Goal: Contribute content: Add original content to the website for others to see

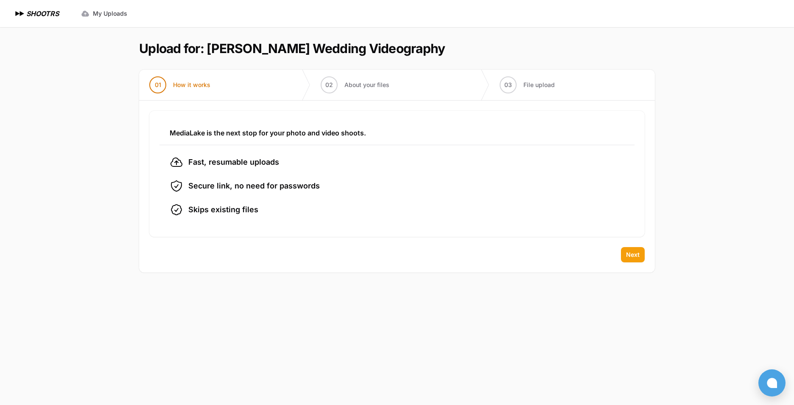
click at [626, 257] on span "Next" at bounding box center [633, 254] width 14 height 8
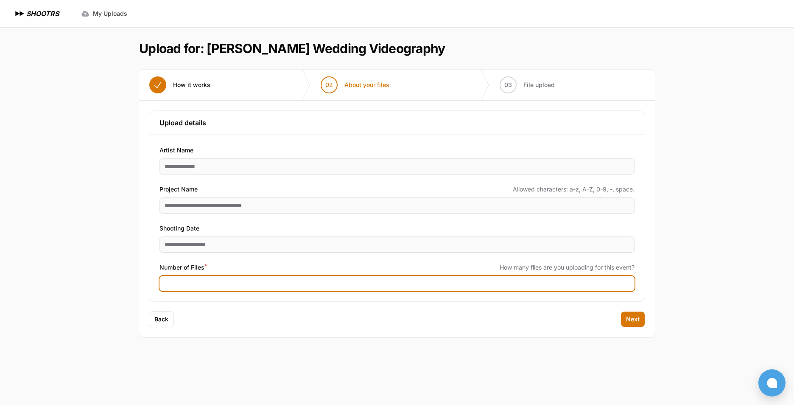
click at [311, 283] on input "Number of Files *" at bounding box center [396, 283] width 475 height 15
type input "***"
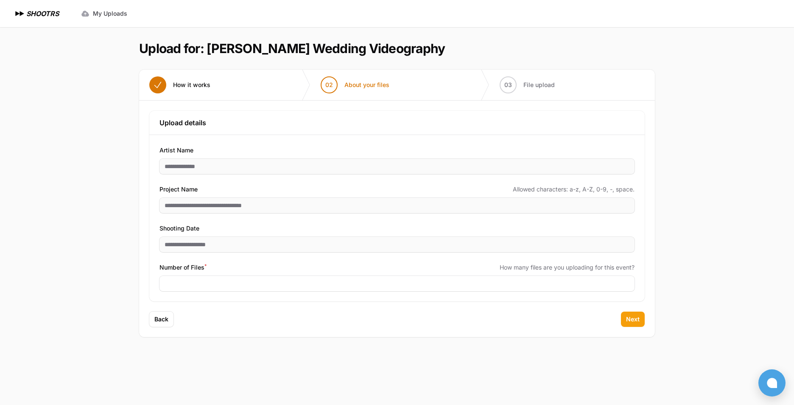
click at [638, 323] on span "Next" at bounding box center [633, 319] width 14 height 8
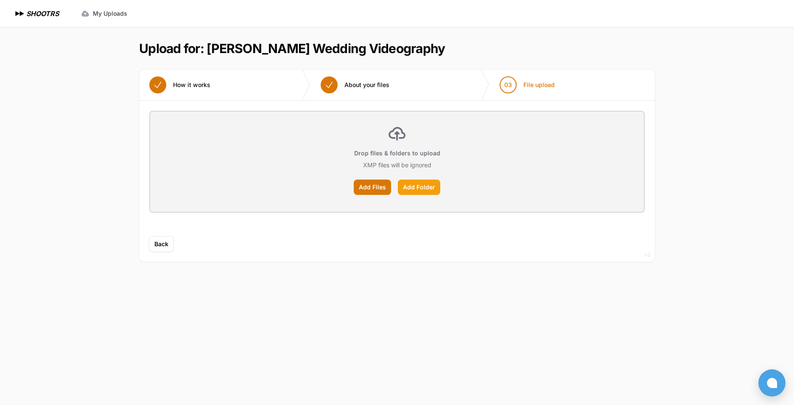
click at [425, 192] on label "Add Folder" at bounding box center [419, 186] width 42 height 15
click at [0, 0] on input "Add Folder" at bounding box center [0, 0] width 0 height 0
